Goal: Use online tool/utility: Utilize a website feature to perform a specific function

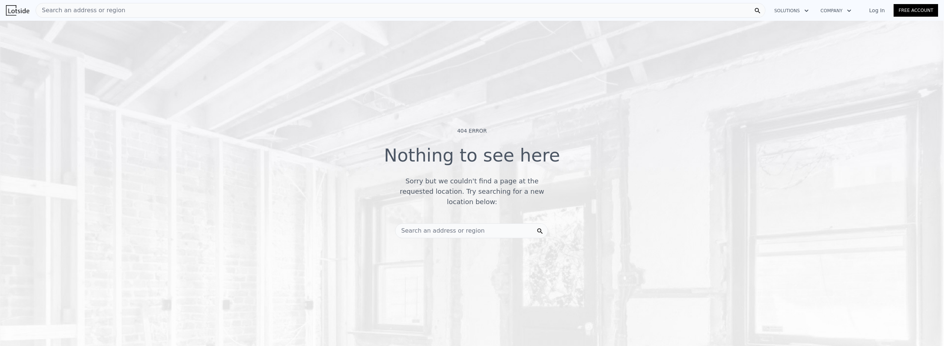
click at [105, 12] on span "Search an address or region" at bounding box center [80, 10] width 89 height 9
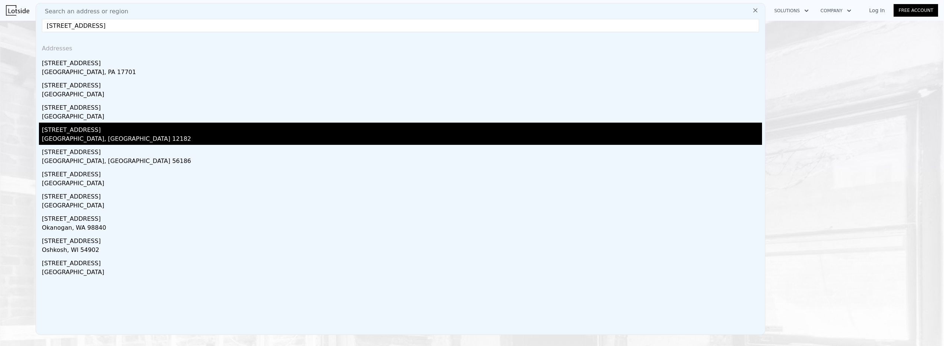
type input "[STREET_ADDRESS]"
click at [64, 137] on div "[GEOGRAPHIC_DATA], [GEOGRAPHIC_DATA] 12182" at bounding box center [402, 139] width 720 height 10
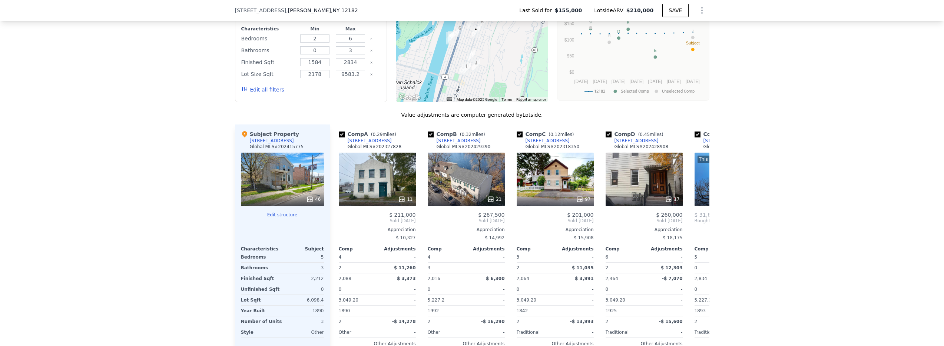
scroll to position [712, 0]
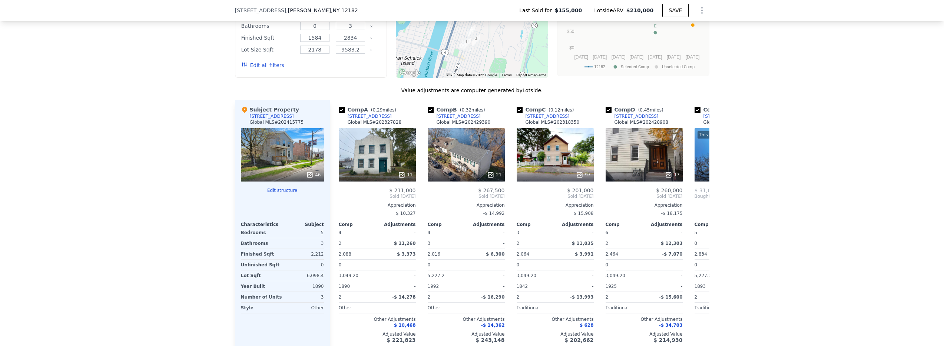
click at [273, 193] on button "Edit structure" at bounding box center [282, 190] width 83 height 6
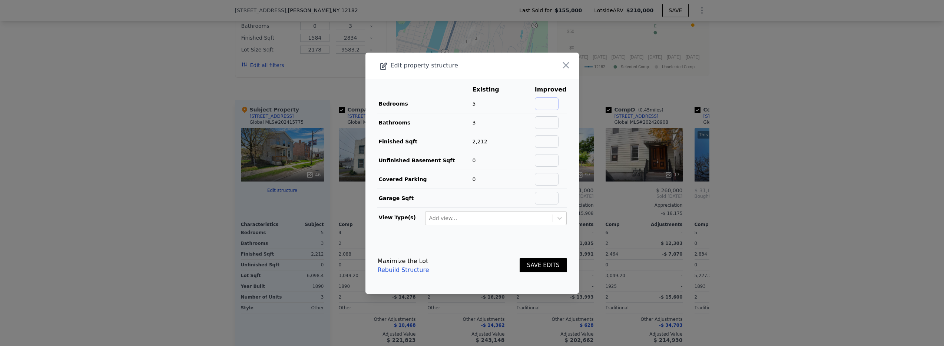
click at [541, 106] on input "text" at bounding box center [547, 103] width 24 height 13
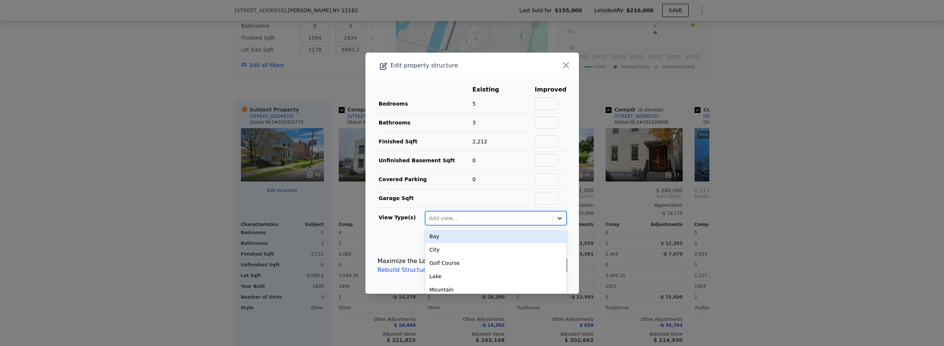
click at [556, 217] on icon at bounding box center [559, 218] width 7 height 7
click at [402, 239] on footer "Maximize the Lot Rebuild Structure SAVE EDITS" at bounding box center [471, 265] width 213 height 56
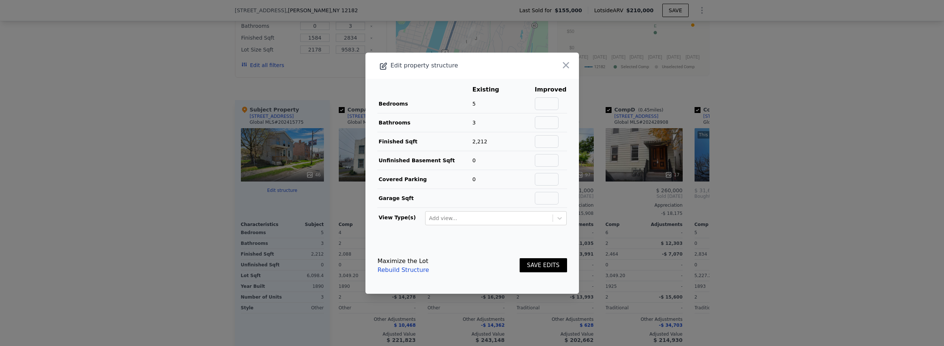
click at [394, 270] on link "Rebuild Structure" at bounding box center [403, 270] width 51 height 9
click at [542, 99] on input "text" at bounding box center [547, 103] width 24 height 13
click at [563, 65] on icon "button" at bounding box center [566, 65] width 10 height 10
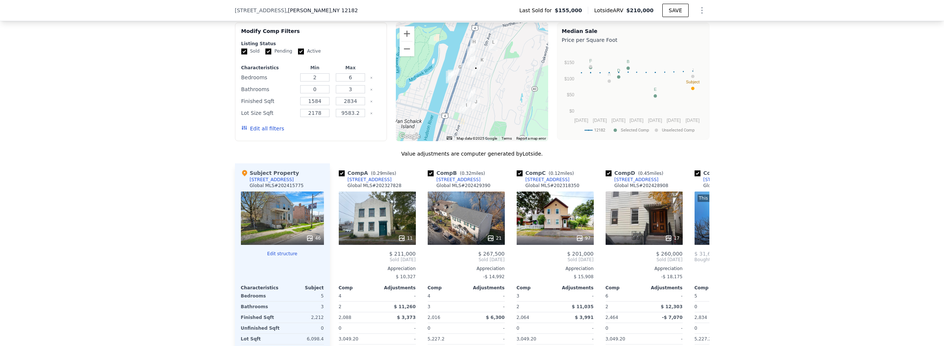
scroll to position [772, 0]
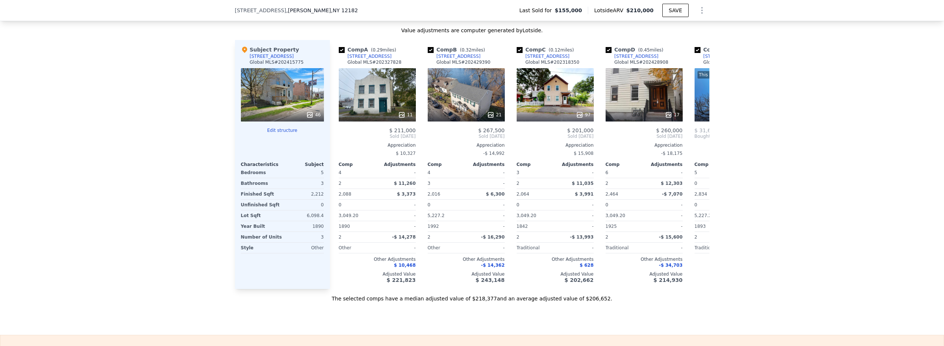
click at [278, 133] on button "Edit structure" at bounding box center [282, 130] width 83 height 6
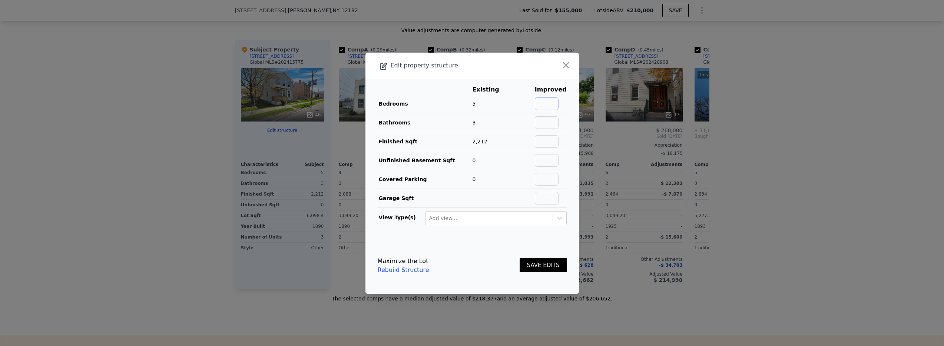
click at [536, 102] on input "text" at bounding box center [547, 103] width 24 height 13
type input "6"
click at [529, 264] on button "SAVE EDITS" at bounding box center [542, 265] width 47 height 14
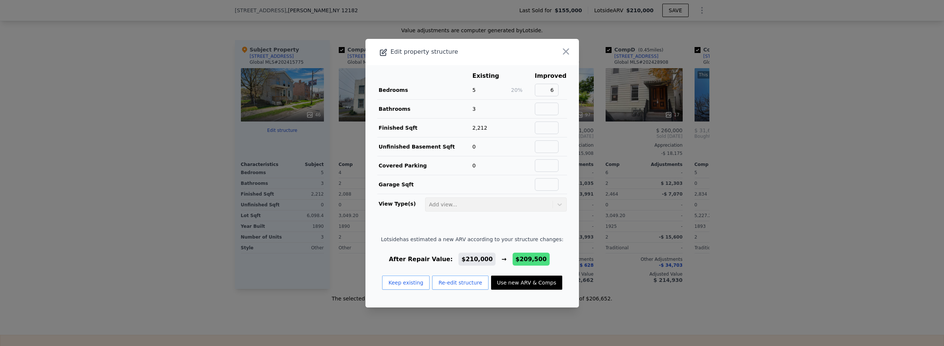
click at [173, 92] on div at bounding box center [472, 173] width 944 height 346
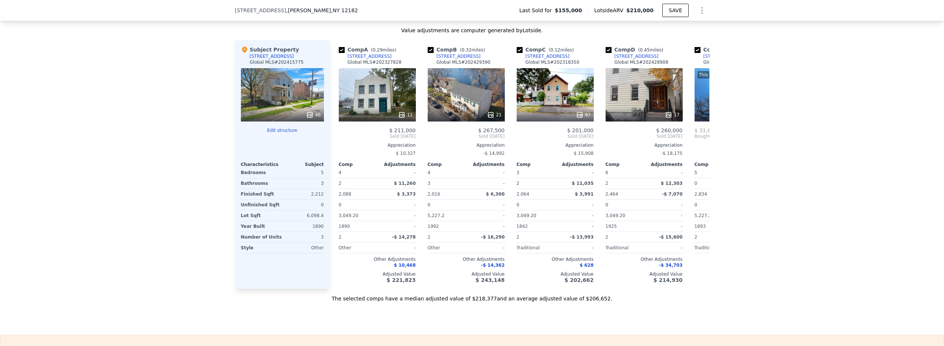
click at [283, 133] on button "Edit structure" at bounding box center [282, 130] width 83 height 6
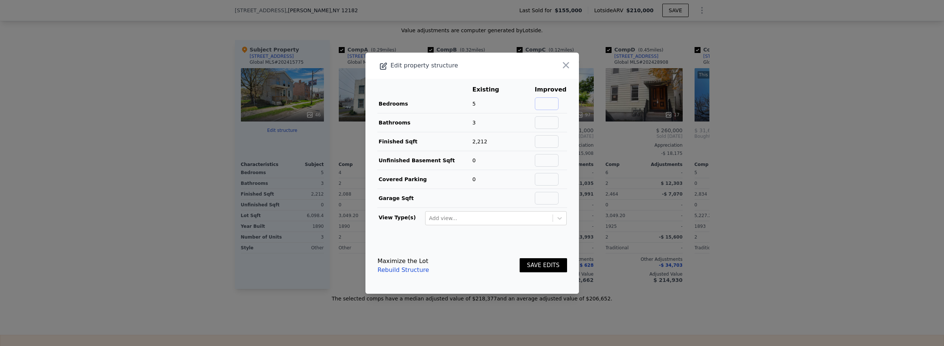
click at [549, 104] on input "text" at bounding box center [547, 103] width 24 height 13
type input "6"
click at [541, 144] on input "text" at bounding box center [547, 141] width 24 height 13
type input "2"
click at [534, 265] on button "SAVE EDITS" at bounding box center [542, 265] width 47 height 14
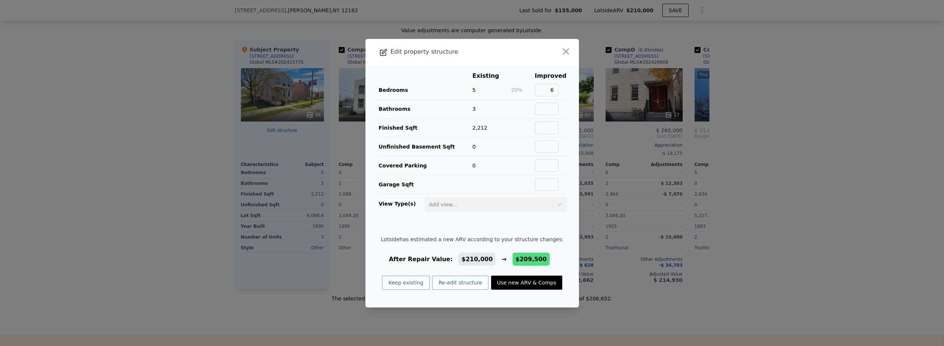
click at [524, 283] on button "Use new ARV & Comps" at bounding box center [526, 283] width 71 height 14
type input "$ 209,500"
type input "$ 28,937"
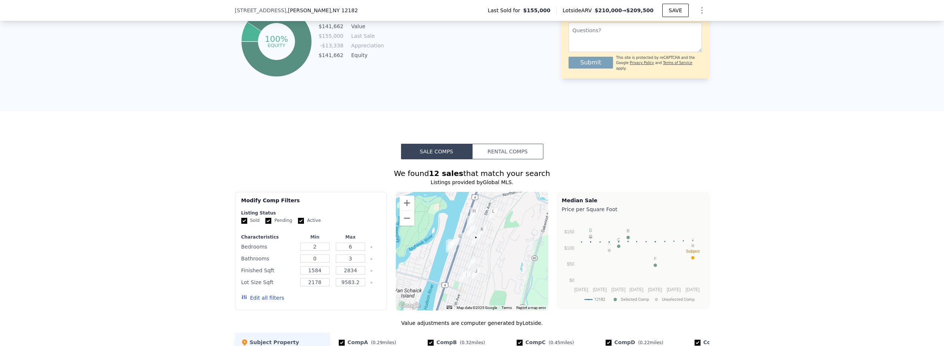
scroll to position [478, 0]
